Goal: Information Seeking & Learning: Learn about a topic

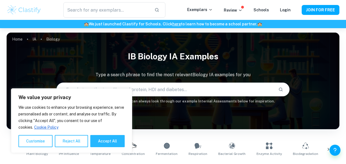
scroll to position [163, 0]
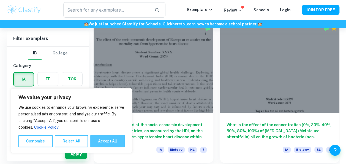
click at [102, 145] on button "Accept All" at bounding box center [107, 141] width 34 height 12
checkbox input "true"
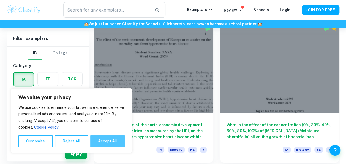
checkbox input "true"
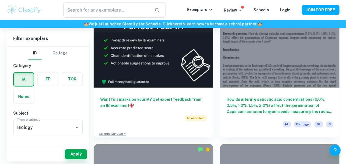
scroll to position [333, 0]
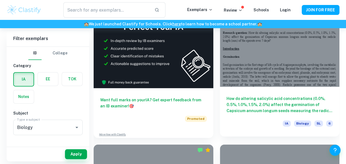
click at [285, 49] on div at bounding box center [280, 42] width 120 height 90
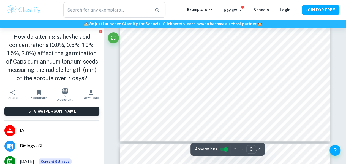
scroll to position [857, 0]
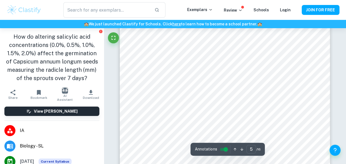
type input "4"
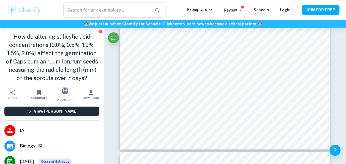
scroll to position [1154, 0]
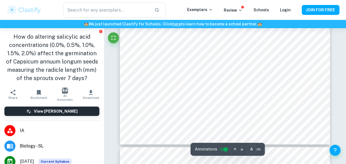
click at [74, 111] on button "View [PERSON_NAME]" at bounding box center [51, 110] width 95 height 9
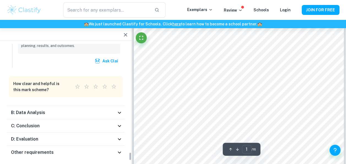
scroll to position [1478, 0]
click at [119, 109] on icon at bounding box center [119, 112] width 7 height 7
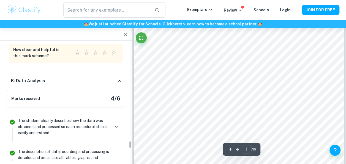
scroll to position [1513, 0]
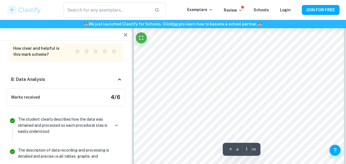
click at [115, 76] on div "B: Data Analysis" at bounding box center [63, 79] width 105 height 7
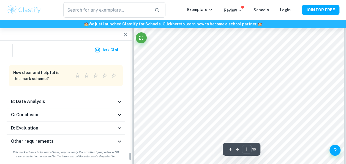
scroll to position [1478, 0]
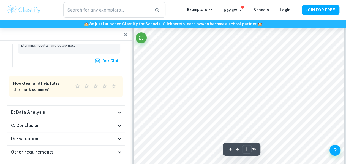
click at [115, 122] on div "C: Conclusion" at bounding box center [63, 125] width 105 height 7
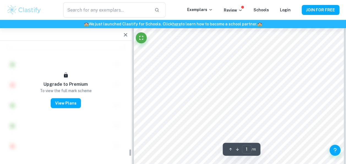
scroll to position [1587, 0]
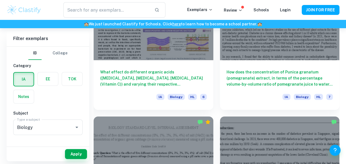
scroll to position [944, 0]
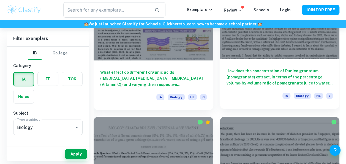
click at [257, 72] on h6 "How does the concentration of Punica granatum (pomegranate) extract, in terms o…" at bounding box center [280, 77] width 107 height 18
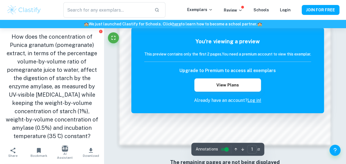
scroll to position [454, 0]
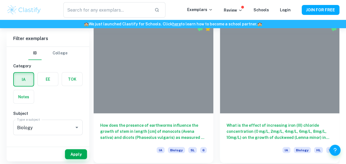
scroll to position [944, 0]
